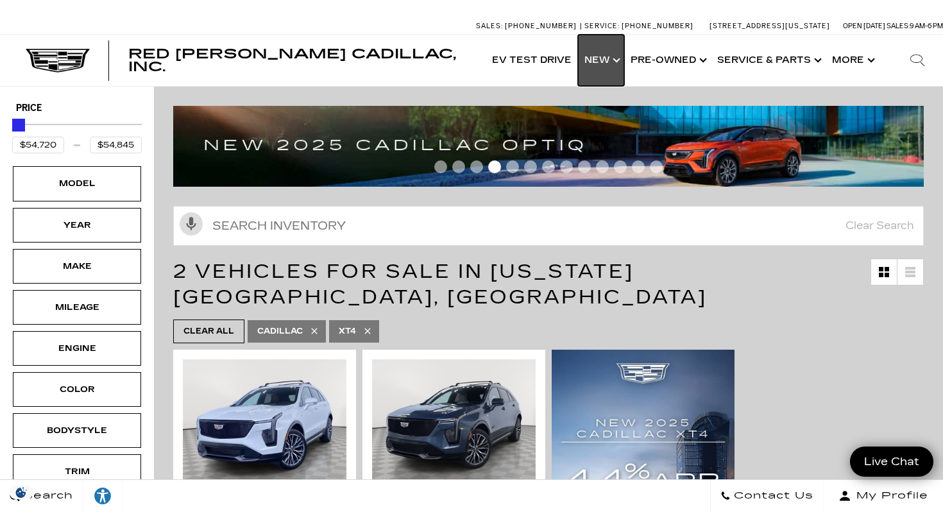
click at [619, 56] on link "Show New" at bounding box center [601, 60] width 46 height 51
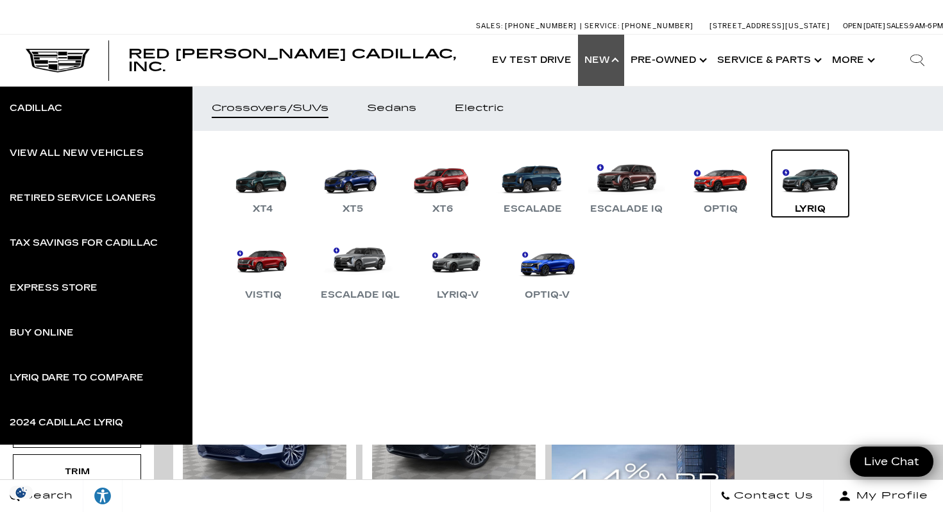
click at [805, 178] on link "LYRIQ" at bounding box center [809, 183] width 77 height 67
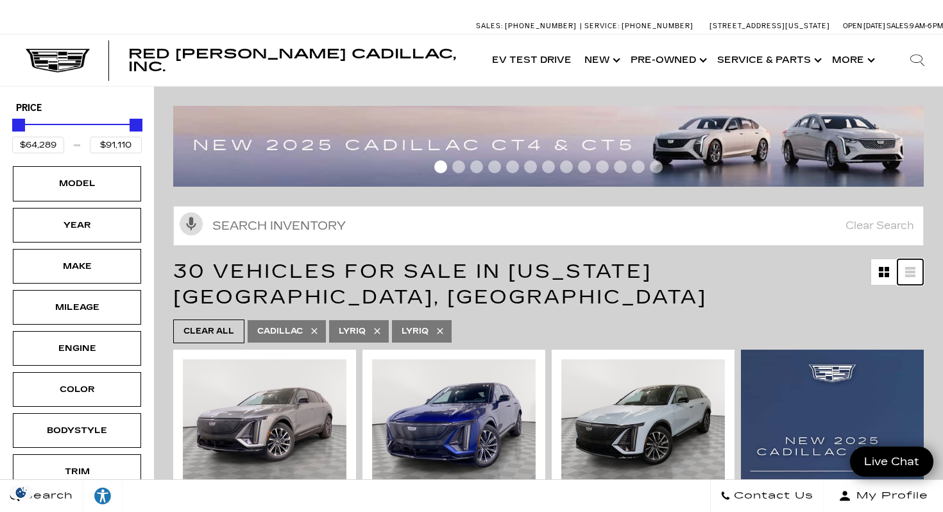
click at [905, 267] on icon at bounding box center [910, 272] width 10 height 10
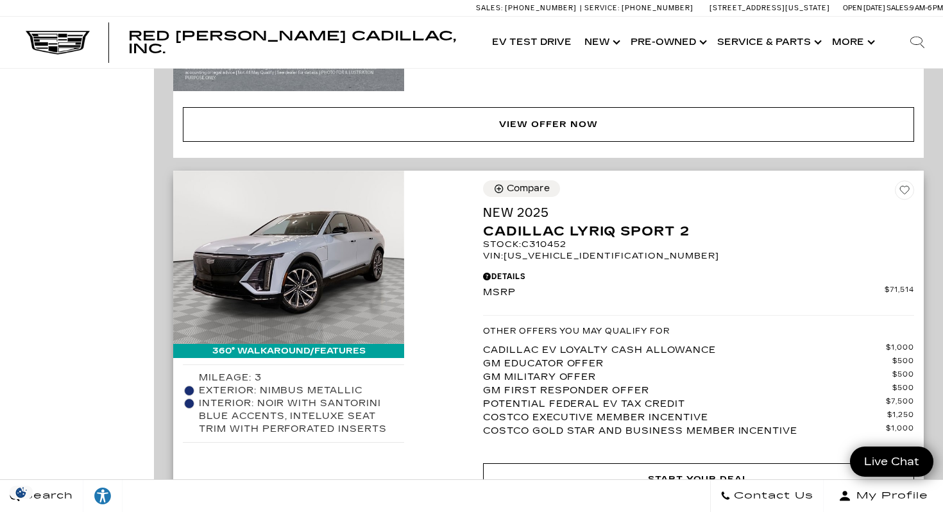
scroll to position [3518, 0]
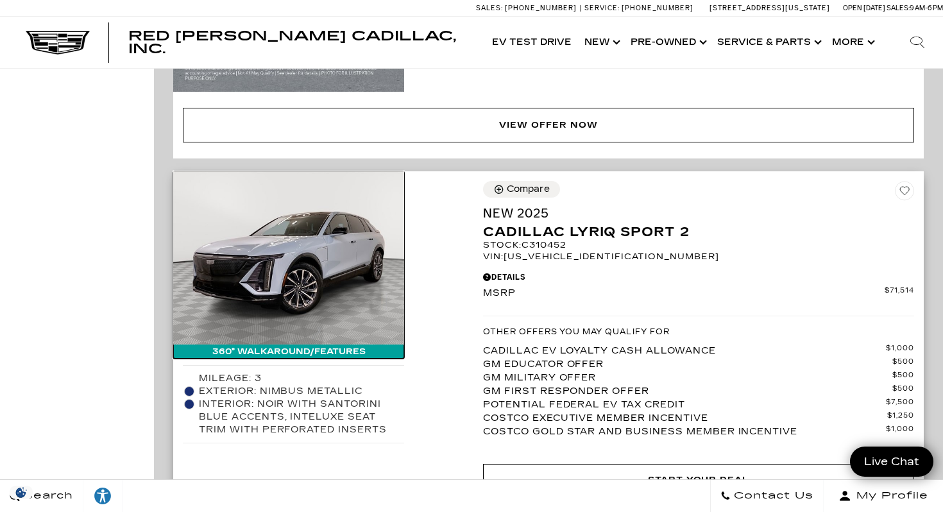
click at [301, 281] on img at bounding box center [288, 257] width 231 height 173
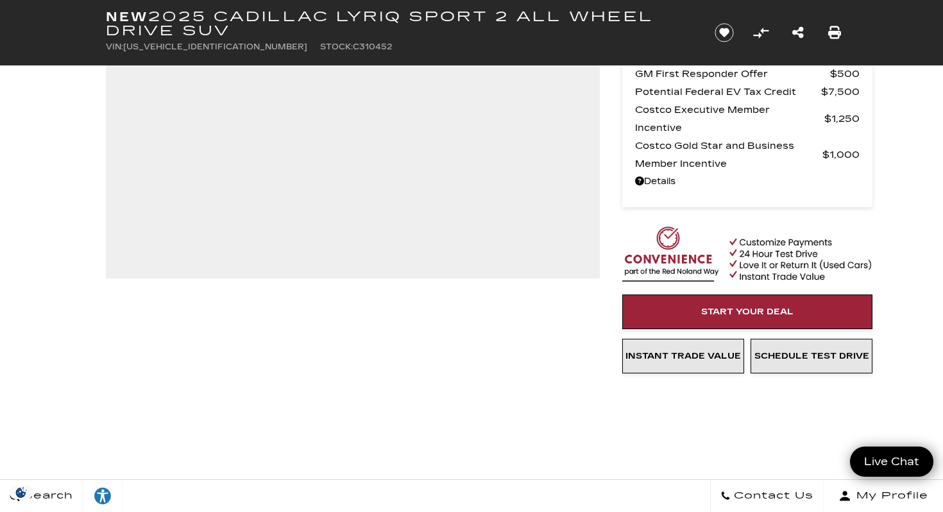
scroll to position [232, 0]
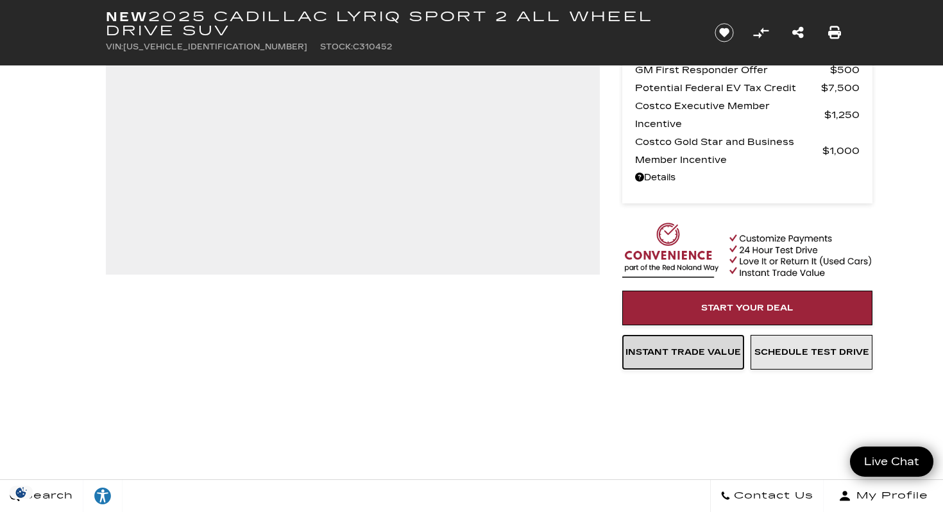
click at [710, 352] on span "Instant Trade Value" at bounding box center [682, 352] width 115 height 10
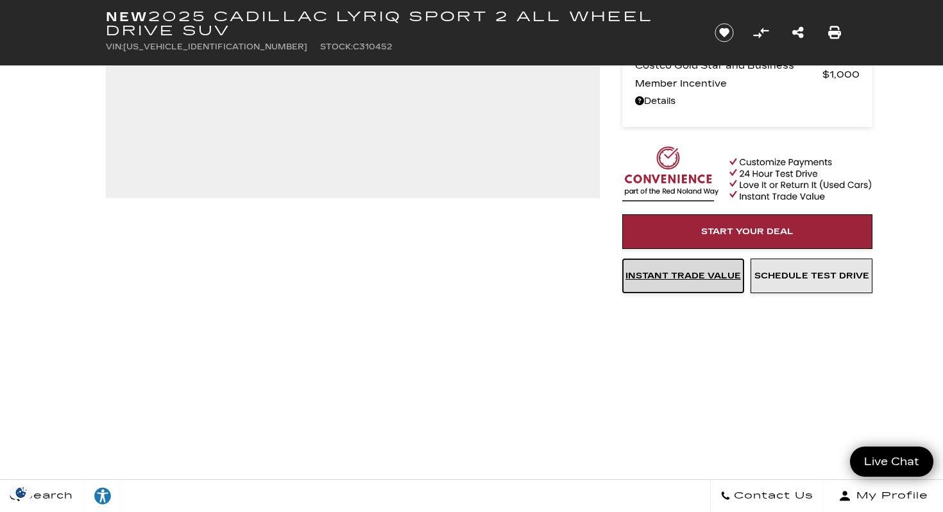
scroll to position [309, 0]
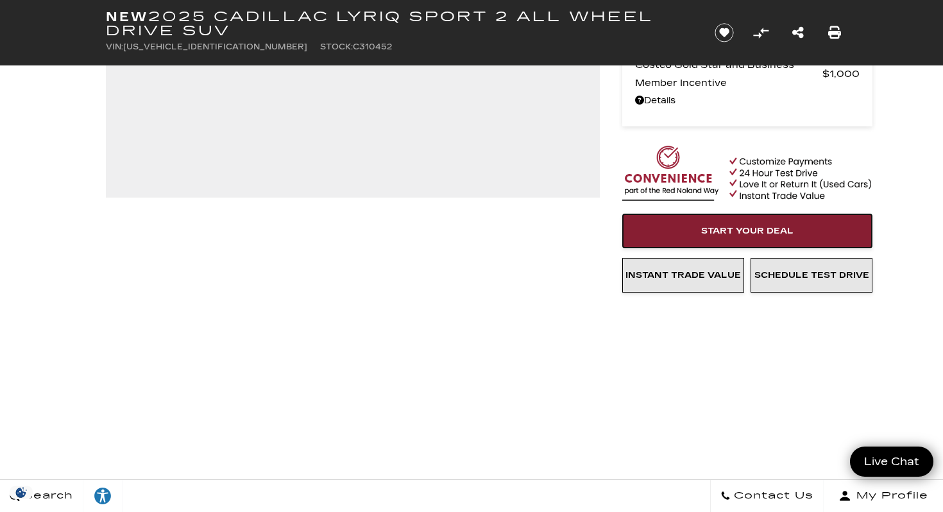
click at [755, 239] on link "Start Your Deal" at bounding box center [747, 231] width 250 height 35
